Goal: Information Seeking & Learning: Compare options

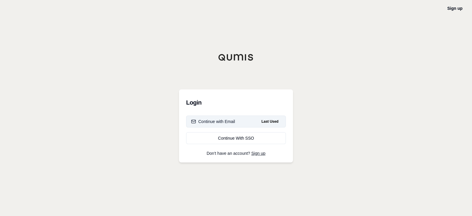
click at [223, 118] on div "Continue with Email" at bounding box center [213, 121] width 44 height 6
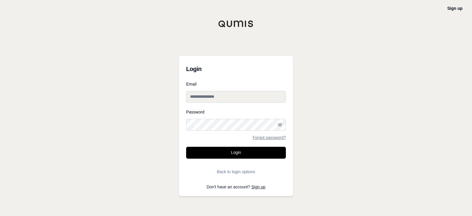
click at [235, 100] on input "Email" at bounding box center [236, 97] width 100 height 12
type input "**********"
click at [186, 147] on button "Login" at bounding box center [236, 153] width 100 height 12
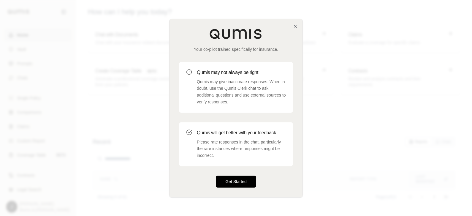
click at [243, 184] on button "Get Started" at bounding box center [236, 181] width 40 height 12
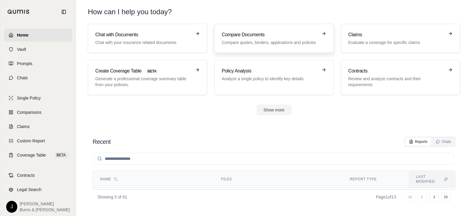
click at [249, 37] on h3 "Compare Documents" at bounding box center [270, 34] width 96 height 7
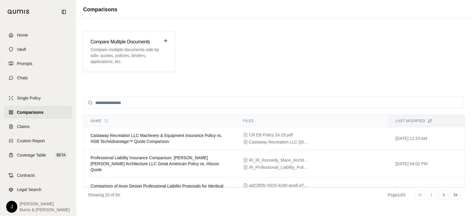
click at [386, 83] on div "Compare Mulitple Documents Compare multiple documents side by side: quotes, pol…" at bounding box center [274, 114] width 396 height 190
click at [140, 76] on div "Compare Mulitple Documents Compare multiple documents side by side: quotes, pol…" at bounding box center [274, 51] width 396 height 55
click at [140, 62] on p "Compare multiple documents side by side: quotes, policies, binders, application…" at bounding box center [125, 56] width 69 height 18
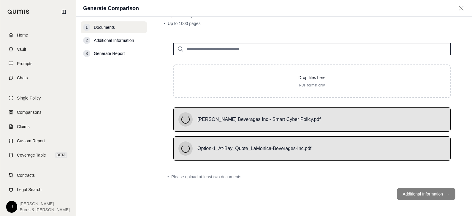
scroll to position [27, 0]
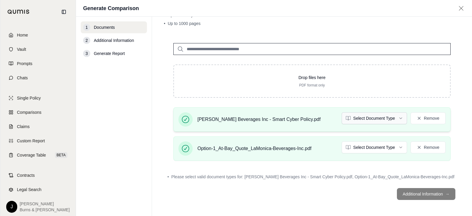
click at [386, 116] on html "Home Vault Prompts Chats Single Policy Comparisons Claims Custom Report Coverag…" at bounding box center [236, 108] width 472 height 216
click at [354, 145] on html "Home Vault Prompts Chats Single Policy Comparisons Claims Custom Report Coverag…" at bounding box center [236, 108] width 472 height 216
click at [418, 194] on button "Additional Information →" at bounding box center [426, 194] width 58 height 12
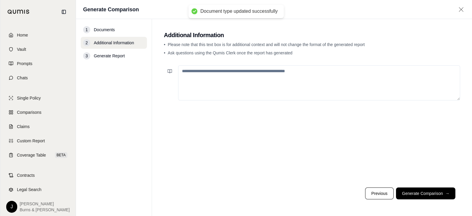
scroll to position [0, 0]
click at [418, 194] on button "Generate Comparison →" at bounding box center [425, 193] width 59 height 12
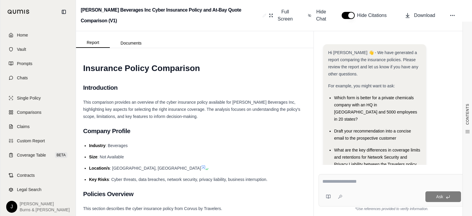
scroll to position [55, 0]
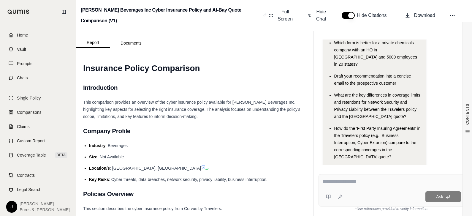
click at [354, 182] on textarea at bounding box center [391, 181] width 139 height 7
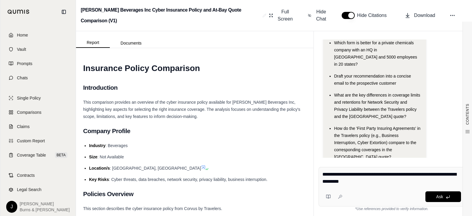
click at [397, 174] on textarea "**********" at bounding box center [391, 178] width 139 height 14
type textarea "**********"
click at [438, 194] on span "Ask" at bounding box center [439, 196] width 7 height 5
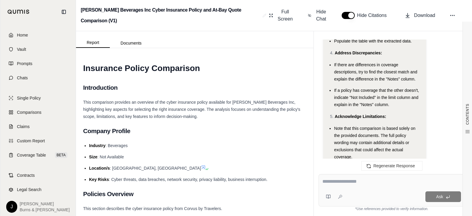
scroll to position [1538, 0]
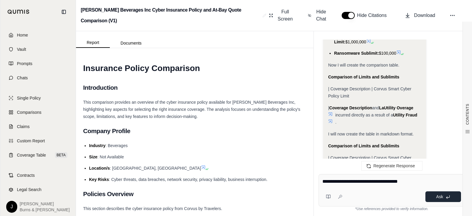
type textarea "**********"
click at [441, 197] on span "Ask" at bounding box center [439, 196] width 7 height 5
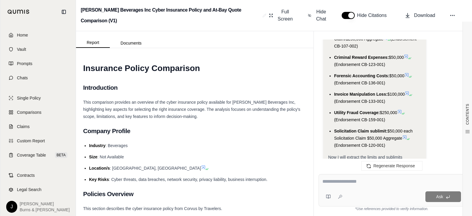
scroll to position [2616, 0]
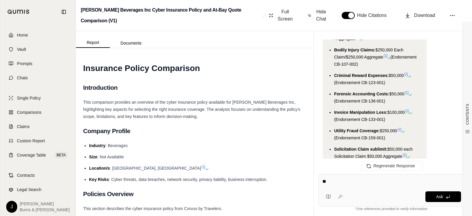
type textarea "*"
click at [400, 181] on textarea "**********" at bounding box center [391, 181] width 139 height 7
click at [402, 182] on textarea "**********" at bounding box center [391, 181] width 139 height 7
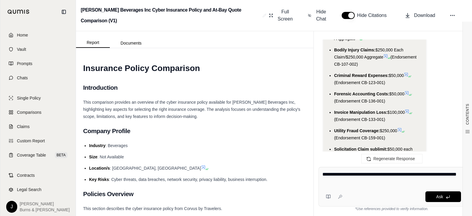
type textarea "**********"
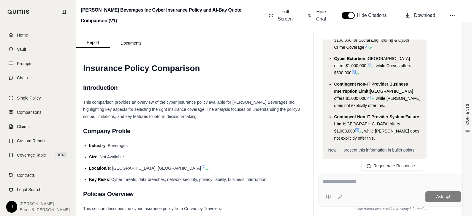
scroll to position [3346, 0]
click at [157, 148] on li "Industry : Beverages" at bounding box center [197, 145] width 217 height 7
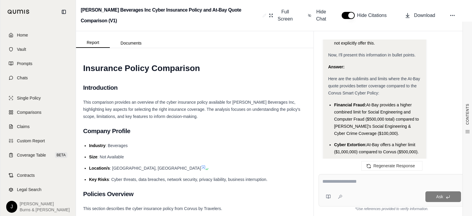
scroll to position [3394, 0]
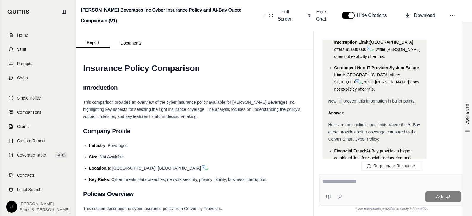
drag, startPoint x: 419, startPoint y: 100, endPoint x: 330, endPoint y: 54, distance: 100.4
click at [330, 147] on ul "Financial Fraud: At-Bay provides a higher combined limit for Social Engineering…" at bounding box center [374, 206] width 93 height 119
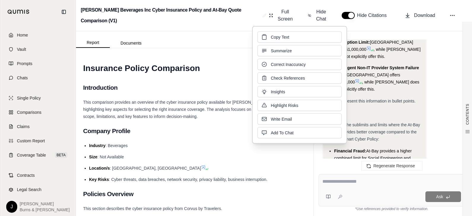
drag, startPoint x: 330, startPoint y: 54, endPoint x: 374, endPoint y: 61, distance: 45.4
click at [374, 148] on span "At-Bay provides a higher combined limit for Social Engineering and Computer Fra…" at bounding box center [376, 164] width 85 height 33
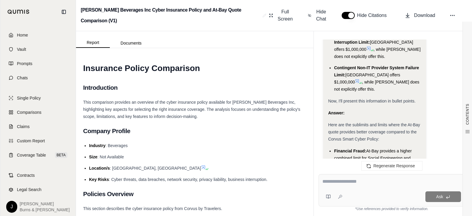
click at [400, 187] on li "Cyber Extortion: [GEOGRAPHIC_DATA] offers a higher limit ($1,000,000) compared …" at bounding box center [377, 194] width 87 height 14
click at [457, 87] on div "Analysis: Okay, I need to identify the sublimits and limits where the At-Bay qu…" at bounding box center [391, 62] width 137 height 481
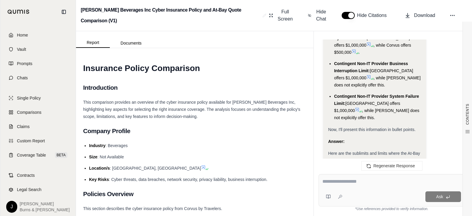
scroll to position [3362, 0]
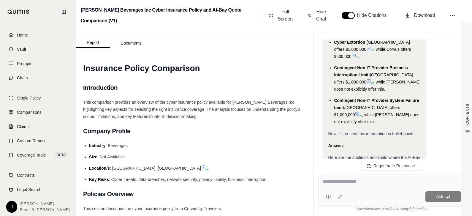
drag, startPoint x: 419, startPoint y: 74, endPoint x: 325, endPoint y: 58, distance: 94.8
click at [325, 58] on div "Analysis: Okay, I need to identify the sublimits and limits where the At-Bay qu…" at bounding box center [374, 93] width 102 height 476
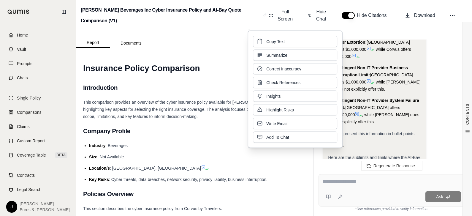
drag, startPoint x: 325, startPoint y: 58, endPoint x: 379, endPoint y: 84, distance: 59.4
click at [379, 181] on span "At-Bay provides a higher combined limit for Social Engineering and Computer Fra…" at bounding box center [376, 197] width 85 height 33
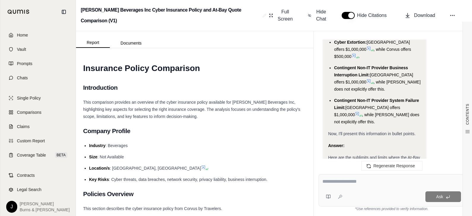
drag, startPoint x: 421, startPoint y: 134, endPoint x: 334, endPoint y: 87, distance: 98.6
drag, startPoint x: 334, startPoint y: 87, endPoint x: 321, endPoint y: 121, distance: 37.2
click at [321, 121] on div "Hi [PERSON_NAME] 👋 - We have generated a report comparing the insurance policie…" at bounding box center [392, 101] width 146 height 125
drag, startPoint x: 420, startPoint y: 133, endPoint x: 329, endPoint y: 86, distance: 102.6
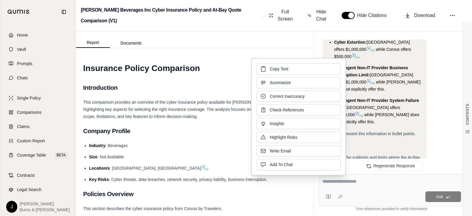
copy ul "Financial Fraud: At-Bay provides a higher combined limit for Social Engineering…"
